Goal: Find specific page/section: Find specific page/section

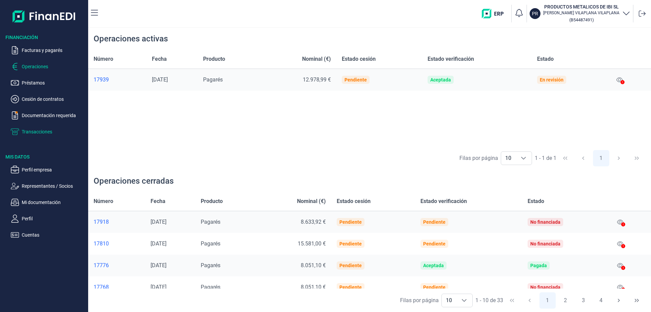
click at [35, 130] on p "Transacciones" at bounding box center [54, 132] width 64 height 8
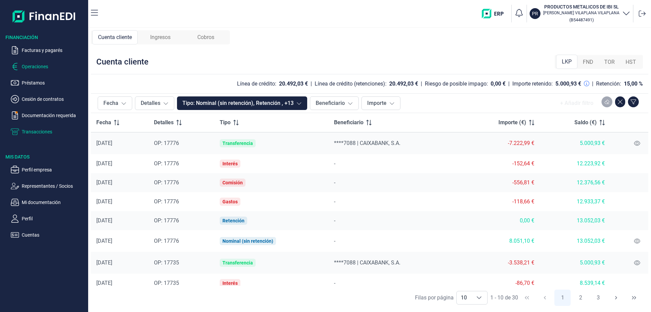
click at [39, 66] on p "Operaciones" at bounding box center [54, 66] width 64 height 8
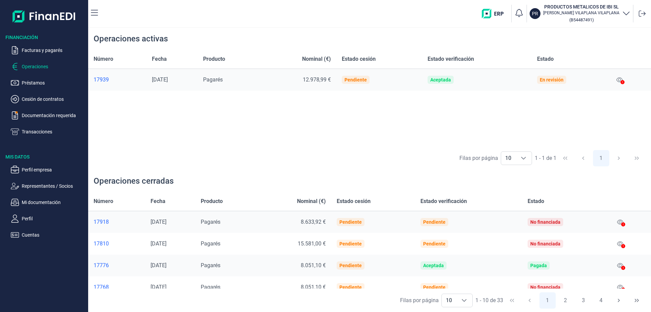
click at [103, 79] on div "17939" at bounding box center [117, 79] width 47 height 7
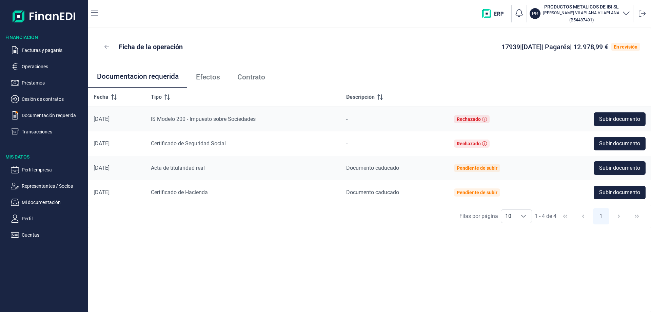
click at [247, 78] on span "Contrato" at bounding box center [251, 77] width 28 height 7
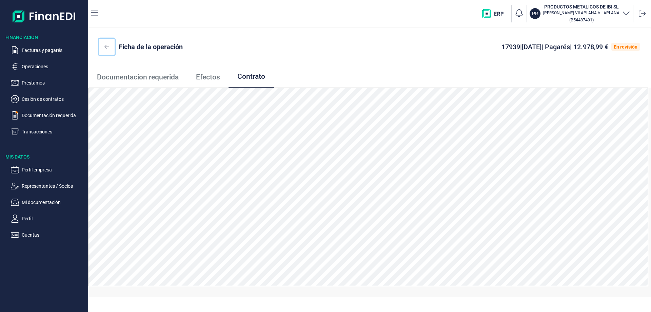
click at [106, 46] on icon at bounding box center [106, 46] width 5 height 5
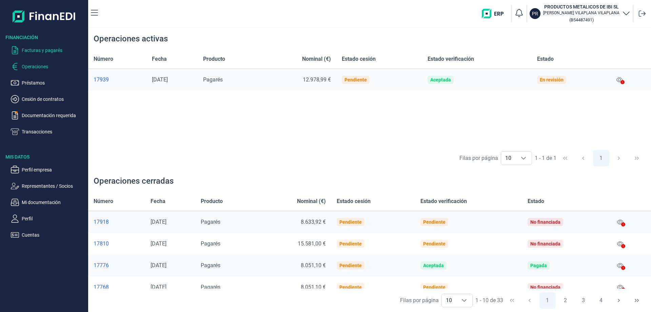
click at [41, 48] on p "Facturas y pagarés" at bounding box center [54, 50] width 64 height 8
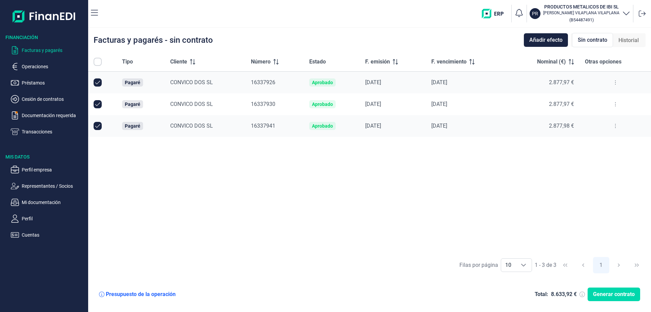
checkbox input "true"
click at [30, 132] on p "Transacciones" at bounding box center [54, 132] width 64 height 8
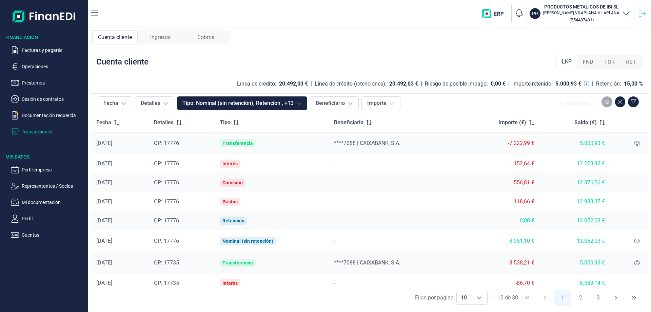
click at [643, 12] on icon at bounding box center [642, 13] width 7 height 7
